Goal: Task Accomplishment & Management: Use online tool/utility

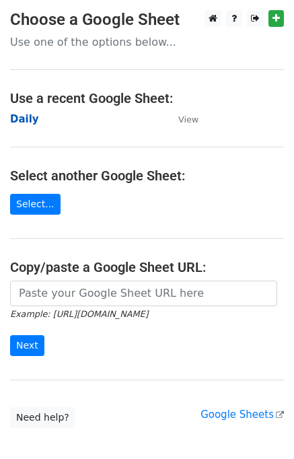
click at [27, 121] on strong "Daily" at bounding box center [24, 119] width 29 height 12
click at [30, 119] on strong "Daily" at bounding box center [24, 119] width 29 height 12
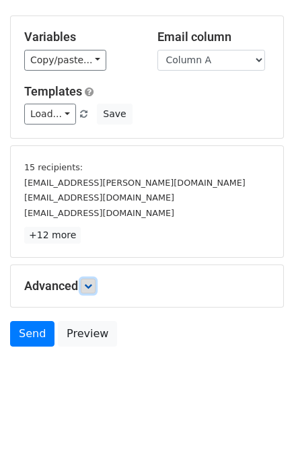
click at [96, 289] on link at bounding box center [88, 286] width 15 height 15
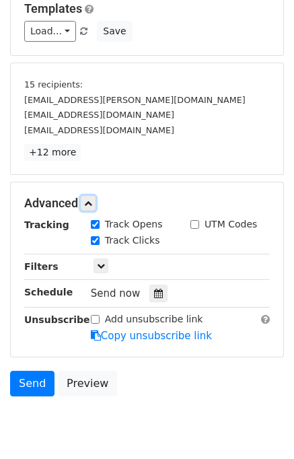
scroll to position [182, 0]
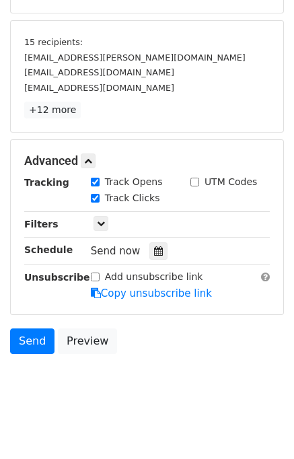
click at [154, 246] on icon at bounding box center [158, 250] width 9 height 9
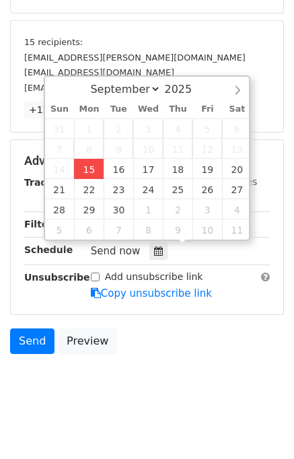
type input "2025-09-15 13:37"
type input "01"
type input "37"
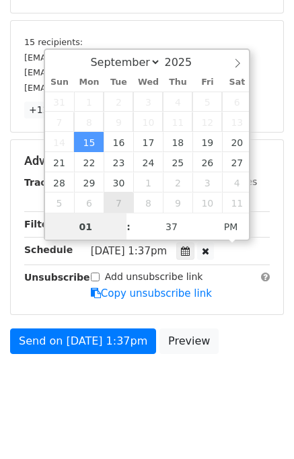
scroll to position [139, 0]
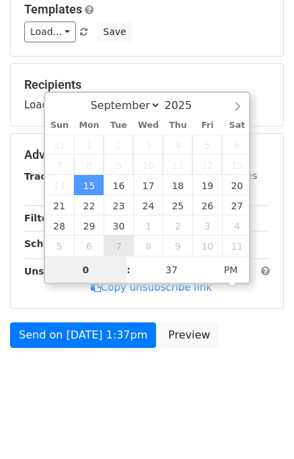
type input "01"
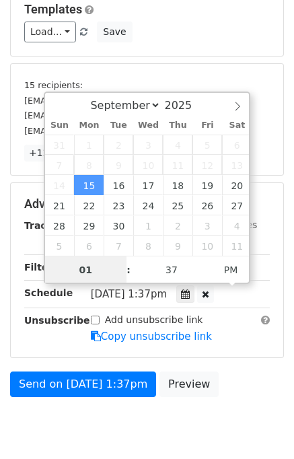
scroll to position [182, 0]
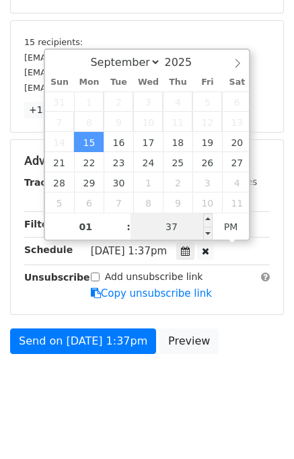
click at [155, 236] on input "37" at bounding box center [172, 226] width 82 height 27
type input "40"
type input "2025-09-15 13:40"
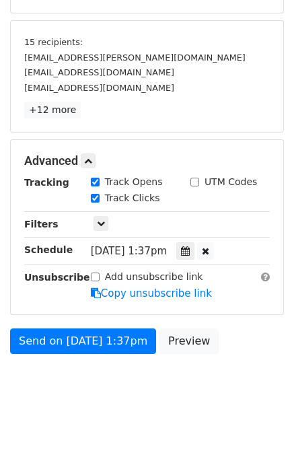
click at [237, 367] on body "New Campaign Daily emails left: 50 Google Sheet: Daily Variables Copy/paste... …" at bounding box center [147, 121] width 294 height 587
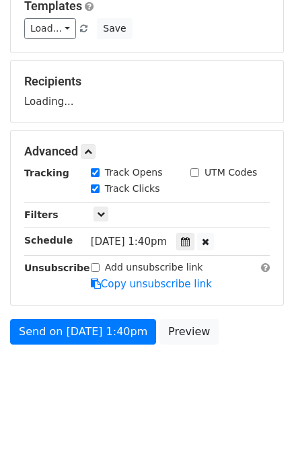
scroll to position [139, 0]
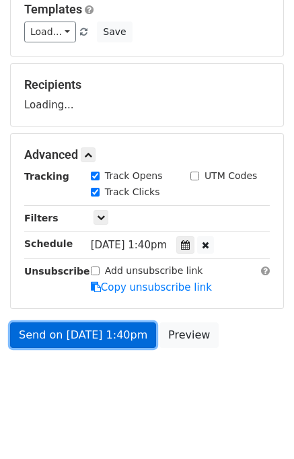
click at [92, 336] on link "Send on Sep 15 at 1:40pm" at bounding box center [83, 335] width 146 height 26
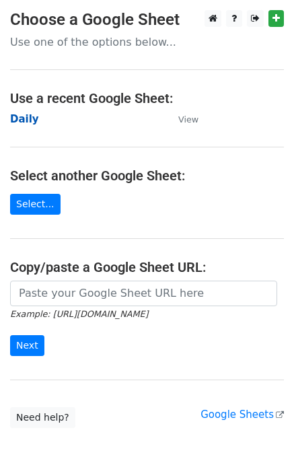
click at [26, 119] on strong "Daily" at bounding box center [24, 119] width 29 height 12
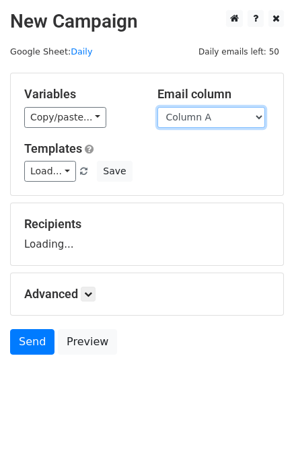
click at [201, 117] on select "Column A Column B Column C Column D Column E" at bounding box center [211, 117] width 108 height 21
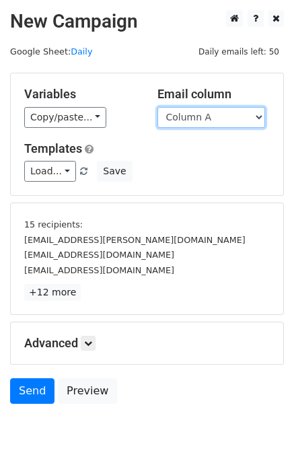
click at [211, 122] on select "Column A Column B Column C Column D Column E" at bounding box center [211, 117] width 108 height 21
select select "Column B"
click at [157, 107] on select "Column A Column B Column C Column D Column E" at bounding box center [211, 117] width 108 height 21
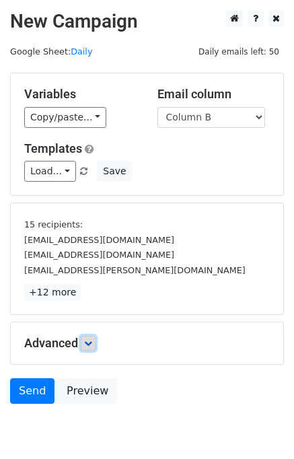
click at [92, 345] on icon at bounding box center [88, 343] width 8 height 8
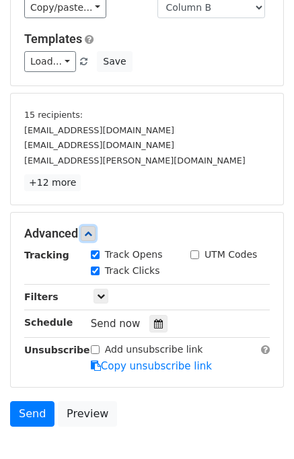
scroll to position [176, 0]
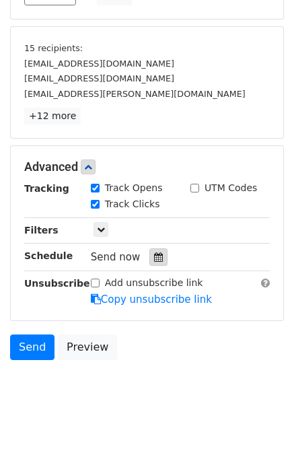
click at [154, 256] on icon at bounding box center [158, 256] width 9 height 9
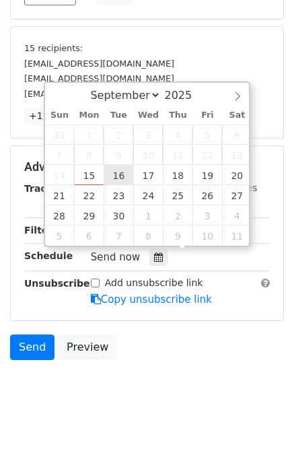
type input "2025-09-16 12:00"
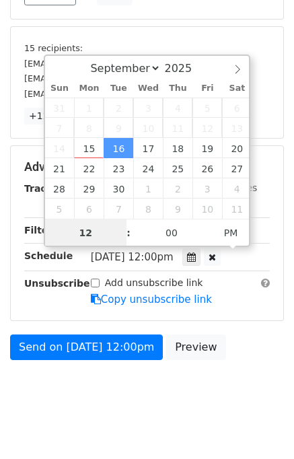
scroll to position [0, 0]
type input "02"
type input "2025-09-16 14:00"
click at [226, 353] on div "Send on Sep 16 at 12:00pm Preview" at bounding box center [147, 350] width 294 height 32
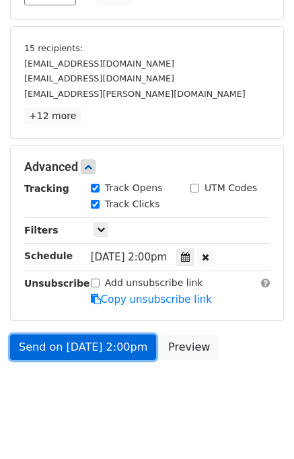
click at [102, 343] on link "Send on Sep 16 at 2:00pm" at bounding box center [83, 347] width 146 height 26
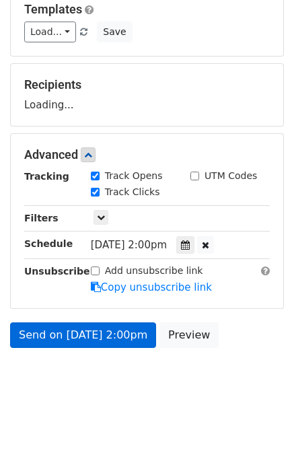
scroll to position [176, 0]
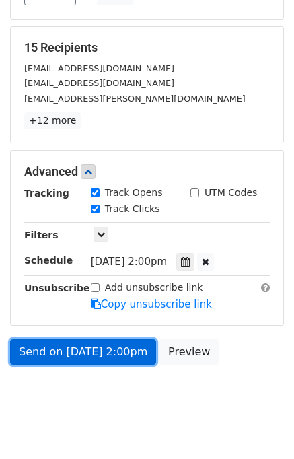
click at [81, 349] on link "Send on Sep 16 at 2:00pm" at bounding box center [83, 352] width 146 height 26
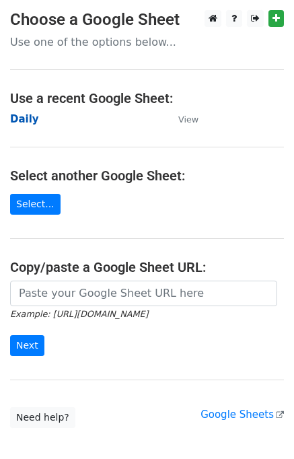
click at [24, 118] on strong "Daily" at bounding box center [24, 119] width 29 height 12
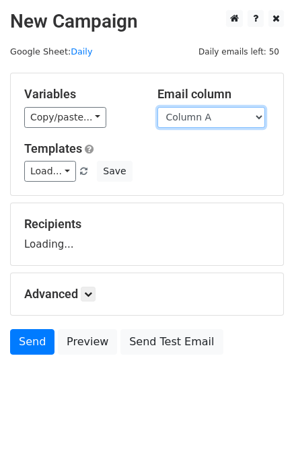
click at [213, 118] on select "Column A Column B Column C Column D Column E" at bounding box center [211, 117] width 108 height 21
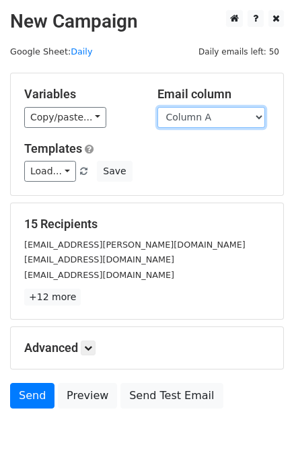
select select "Column C"
click at [157, 107] on select "Column A Column B Column C Column D Column E" at bounding box center [211, 117] width 108 height 21
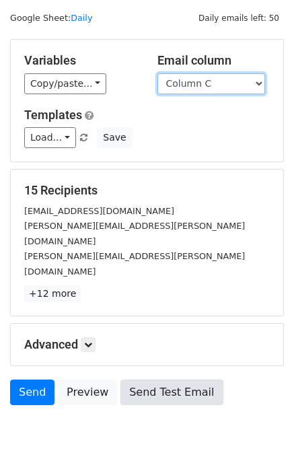
scroll to position [62, 0]
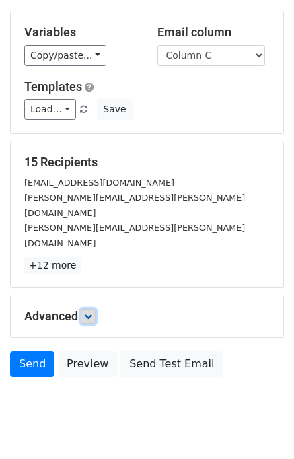
click at [89, 312] on icon at bounding box center [88, 316] width 8 height 8
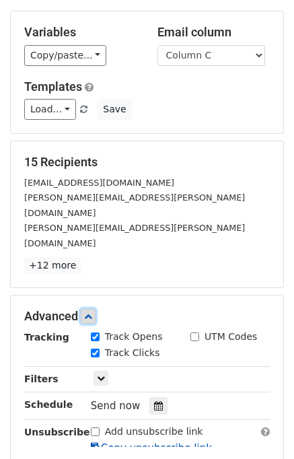
scroll to position [171, 0]
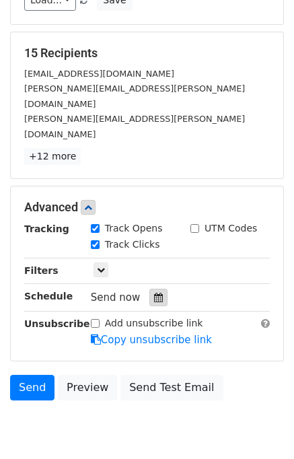
click at [154, 293] on icon at bounding box center [158, 297] width 9 height 9
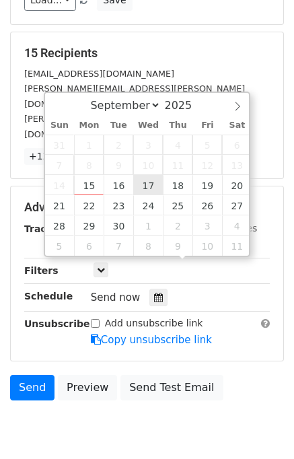
type input "2025-09-17 12:00"
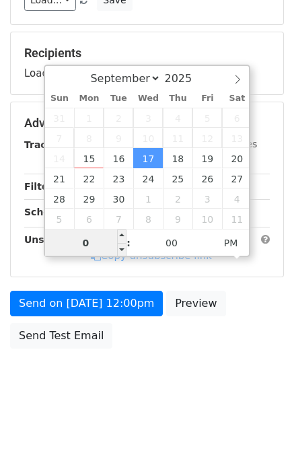
type input "03"
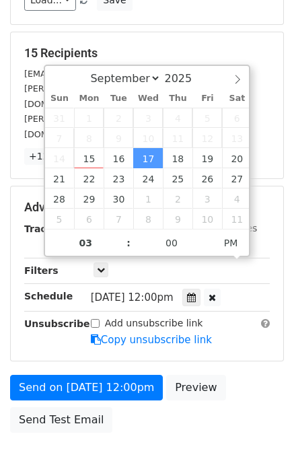
type input "2025-09-17 15:00"
click at [255, 375] on div "Send on Sep 17 at 12:00pm Preview Send Test Email" at bounding box center [147, 407] width 294 height 65
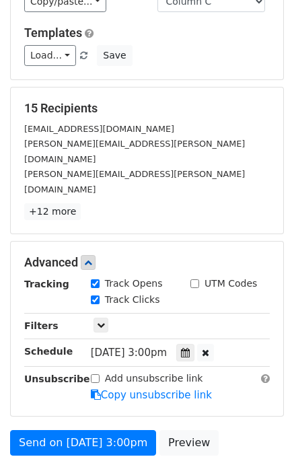
scroll to position [202, 0]
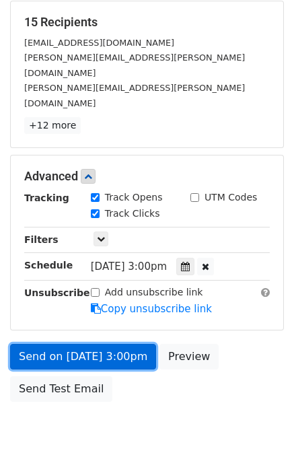
click at [102, 344] on link "Send on Sep 17 at 3:00pm" at bounding box center [83, 357] width 146 height 26
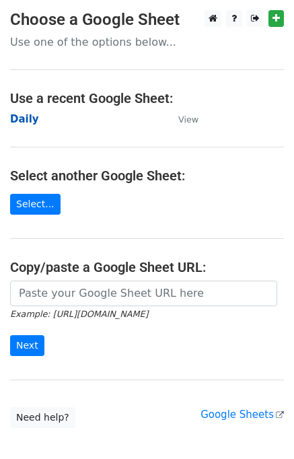
click at [25, 118] on strong "Daily" at bounding box center [24, 119] width 29 height 12
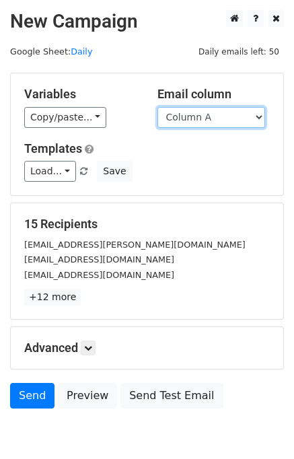
click at [217, 114] on select "Column A Column B Column C Column D Column E" at bounding box center [211, 117] width 108 height 21
select select "Column D"
click at [157, 107] on select "Column A Column B Column C Column D Column E" at bounding box center [211, 117] width 108 height 21
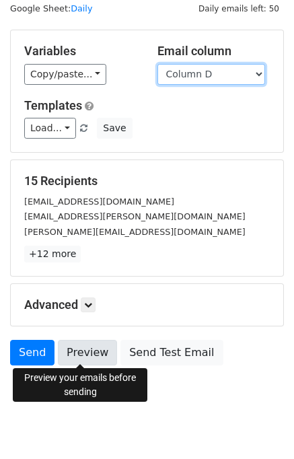
scroll to position [62, 0]
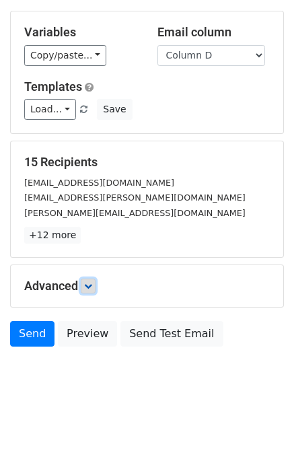
click at [92, 288] on icon at bounding box center [88, 286] width 8 height 8
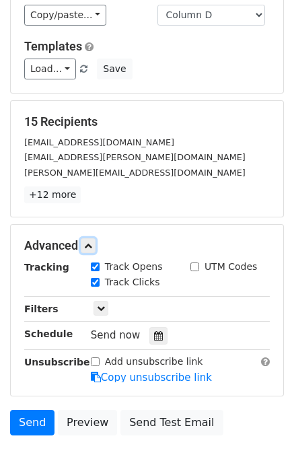
scroll to position [161, 0]
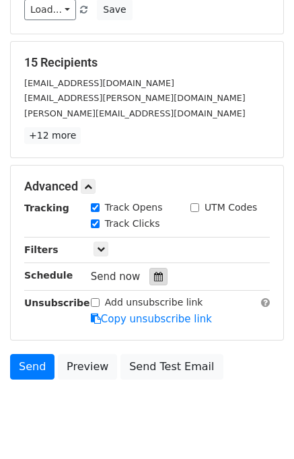
click at [155, 272] on icon at bounding box center [158, 276] width 9 height 9
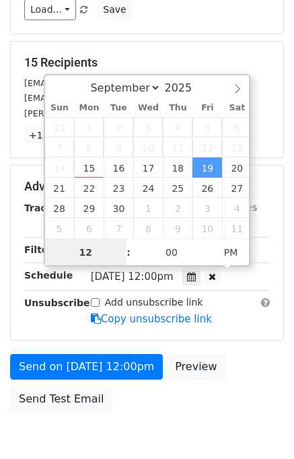
scroll to position [0, 0]
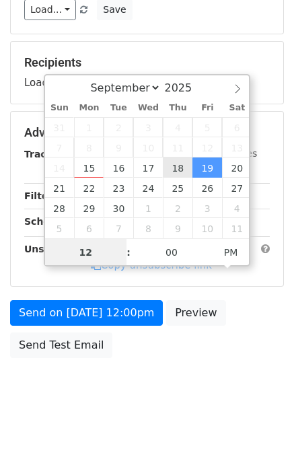
type input "2025-09-18 12:00"
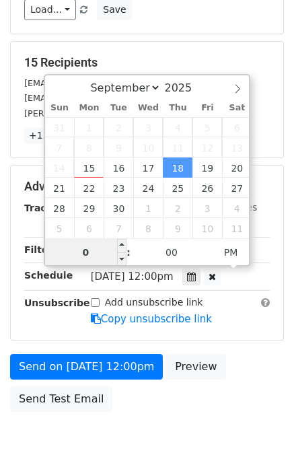
type input "04"
type input "2025-09-18 16:00"
click at [264, 361] on div "Send on Sep 18 at 12:00pm Preview Send Test Email" at bounding box center [147, 386] width 294 height 65
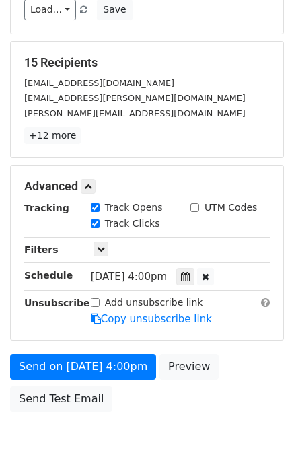
scroll to position [225, 0]
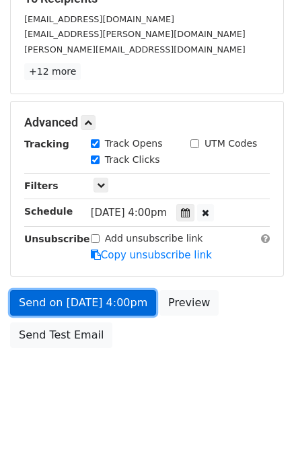
click at [86, 294] on link "Send on Sep 18 at 4:00pm" at bounding box center [83, 303] width 146 height 26
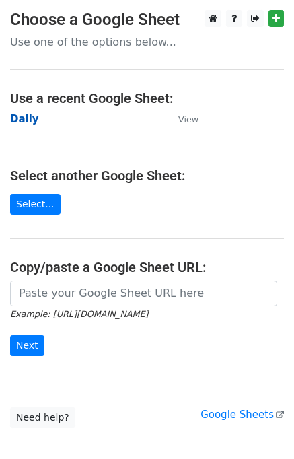
click at [30, 120] on strong "Daily" at bounding box center [24, 119] width 29 height 12
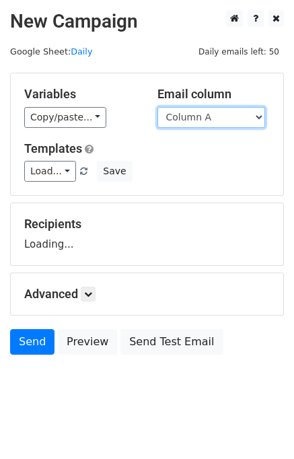
click at [192, 120] on select "Column A Column B Column C Column D Column E" at bounding box center [211, 117] width 108 height 21
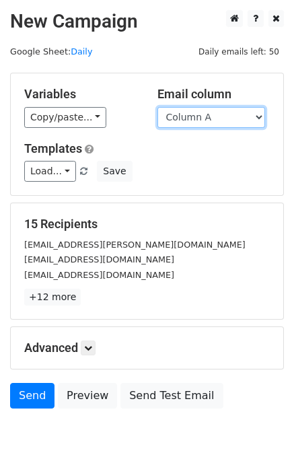
click at [195, 124] on select "Column A Column B Column C Column D Column E" at bounding box center [211, 117] width 108 height 21
select select "Column E"
click at [157, 107] on select "Column A Column B Column C Column D Column E" at bounding box center [211, 117] width 108 height 21
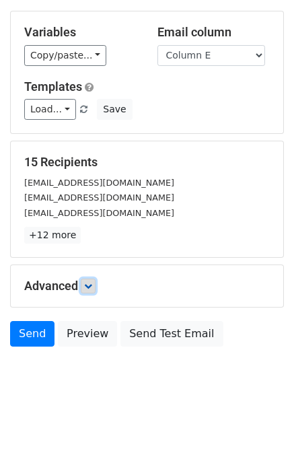
click at [92, 285] on icon at bounding box center [88, 286] width 8 height 8
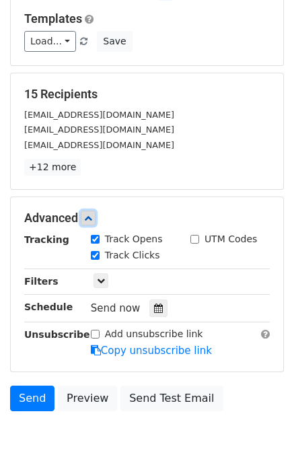
scroll to position [172, 0]
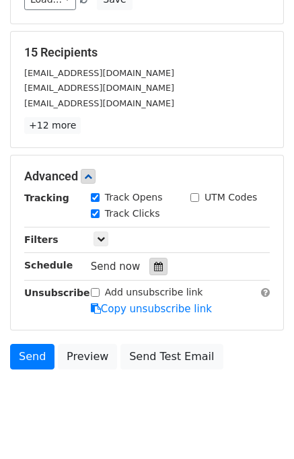
click at [155, 272] on div at bounding box center [158, 266] width 18 height 17
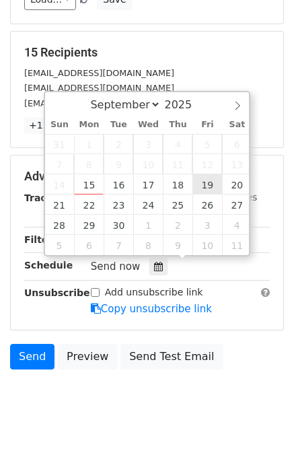
type input "[DATE] 12:00"
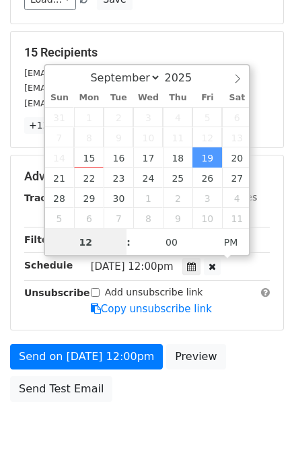
scroll to position [0, 0]
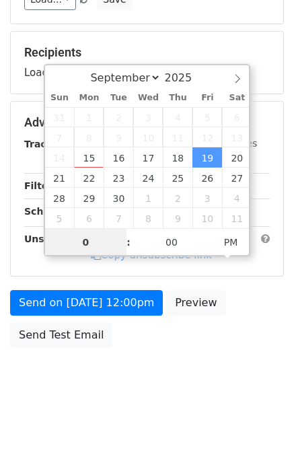
type input "05"
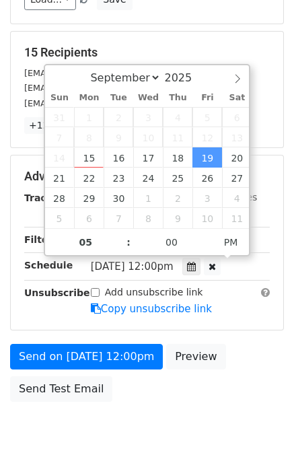
type input "[DATE] 17:00"
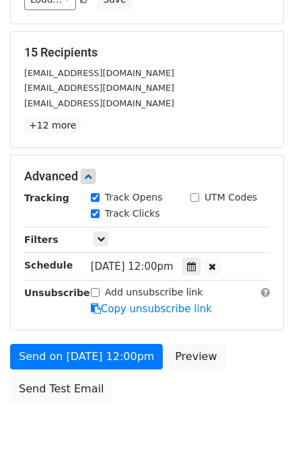
click at [246, 367] on div "Send on [DATE] 12:00pm Preview Send Test Email" at bounding box center [147, 376] width 294 height 65
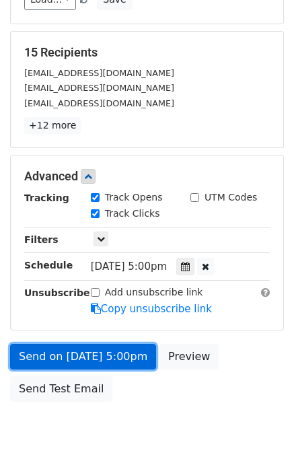
click at [65, 356] on link "Send on [DATE] 5:00pm" at bounding box center [83, 357] width 146 height 26
